Goal: Check status

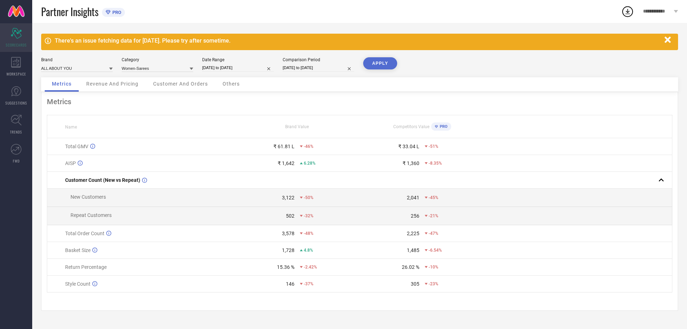
click at [15, 32] on icon "Scorecard" at bounding box center [16, 33] width 11 height 11
click at [16, 8] on link at bounding box center [16, 11] width 32 height 23
